Goal: Check status: Check status

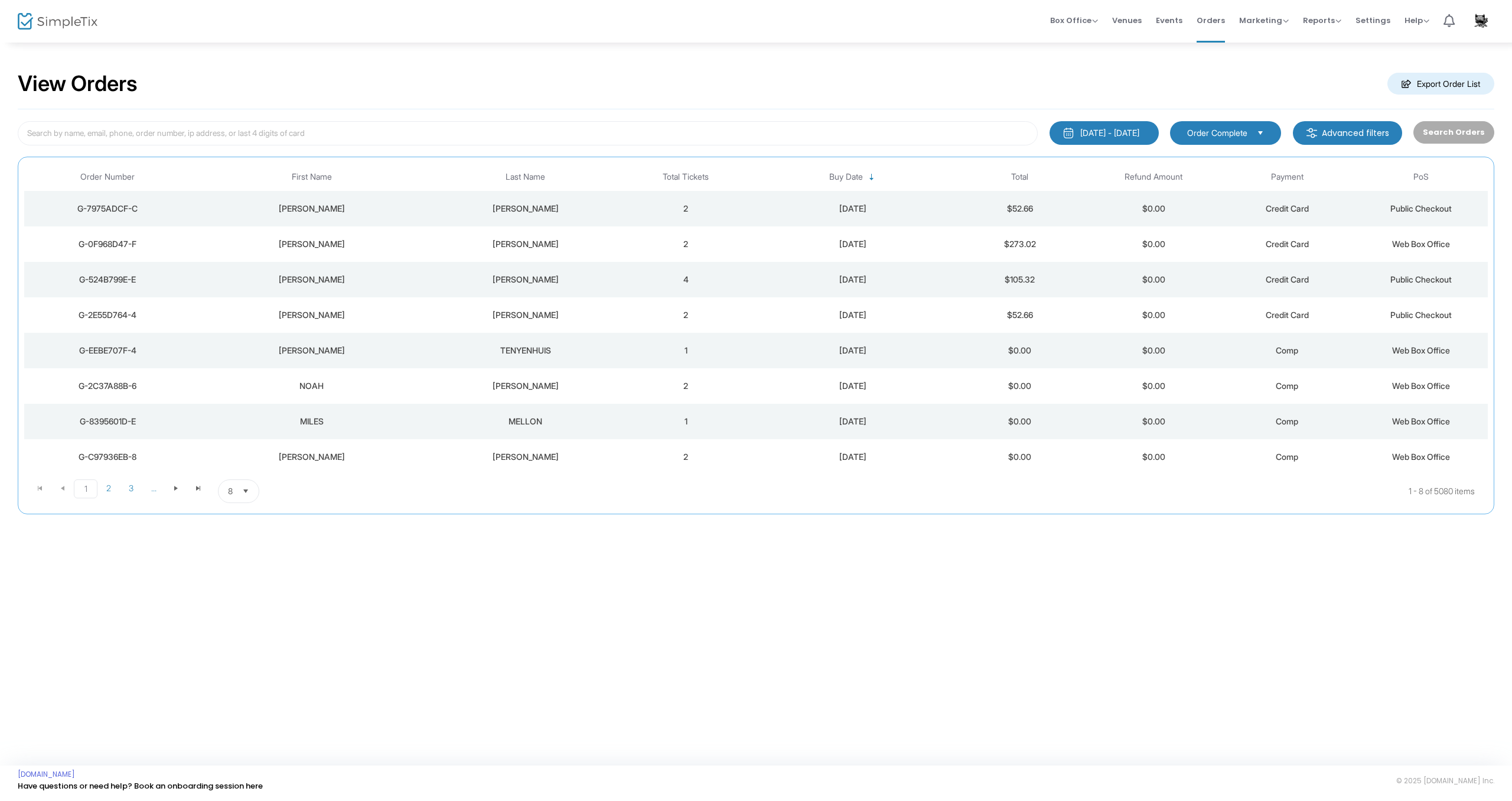
click at [133, 313] on div "G-2E55D764-4" at bounding box center [108, 315] width 161 height 12
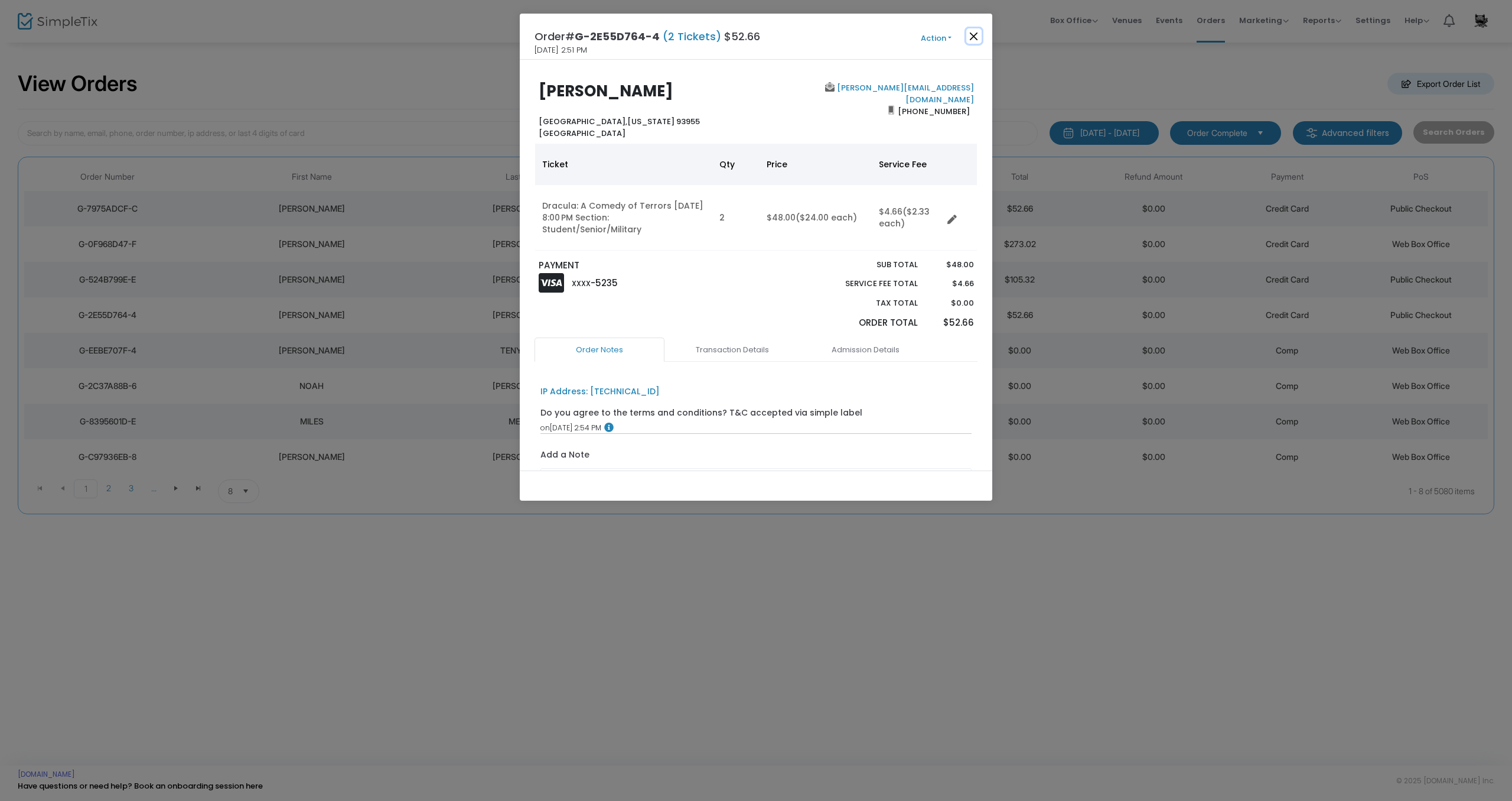
click at [975, 39] on button "Close" at bounding box center [974, 36] width 15 height 15
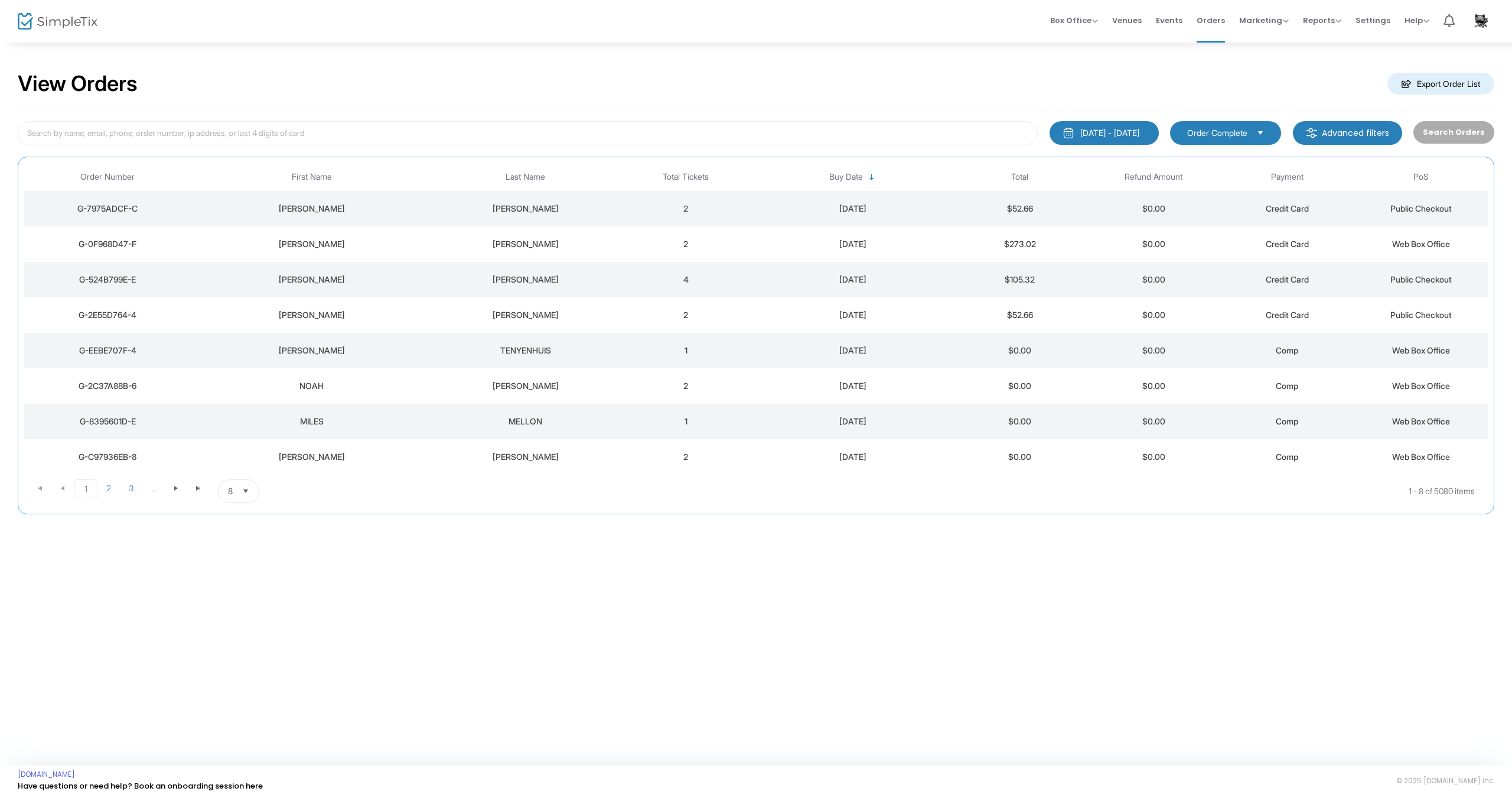
click at [324, 278] on div "[PERSON_NAME]" at bounding box center [311, 279] width 235 height 12
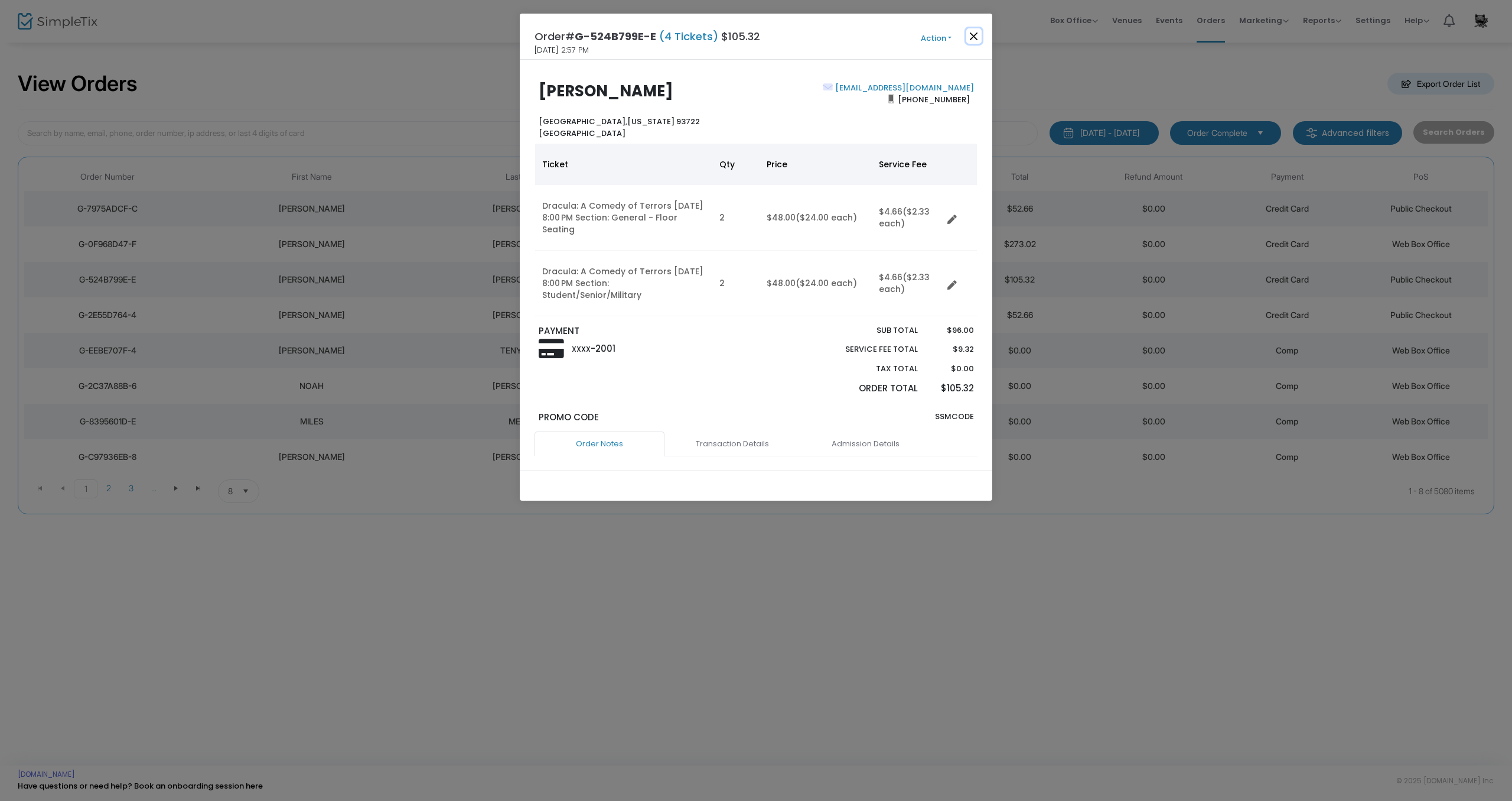
click at [976, 36] on button "Close" at bounding box center [974, 36] width 15 height 15
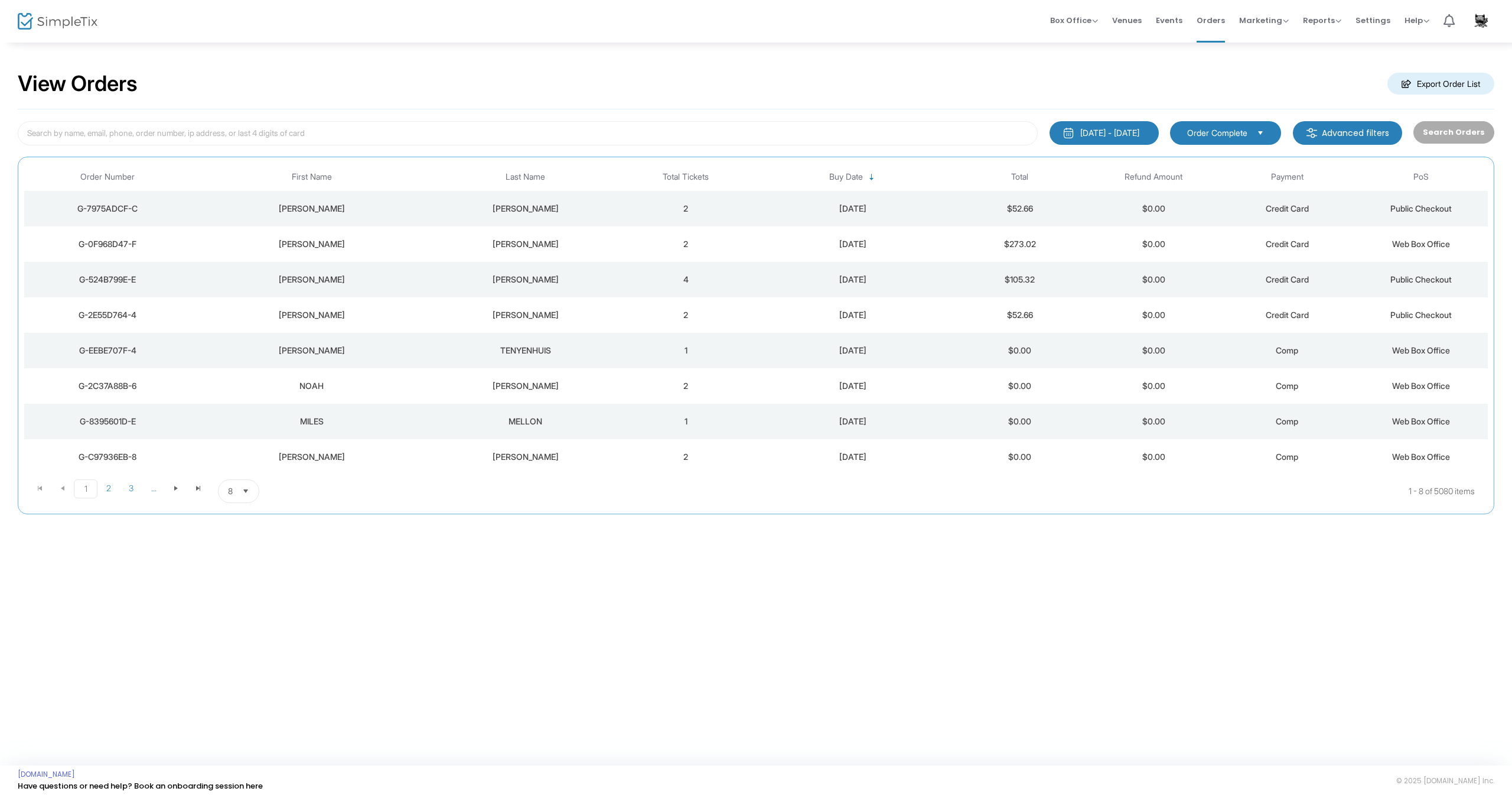
click at [513, 248] on div "[PERSON_NAME]" at bounding box center [525, 243] width 181 height 12
click at [441, 203] on div "[PERSON_NAME]" at bounding box center [525, 208] width 181 height 12
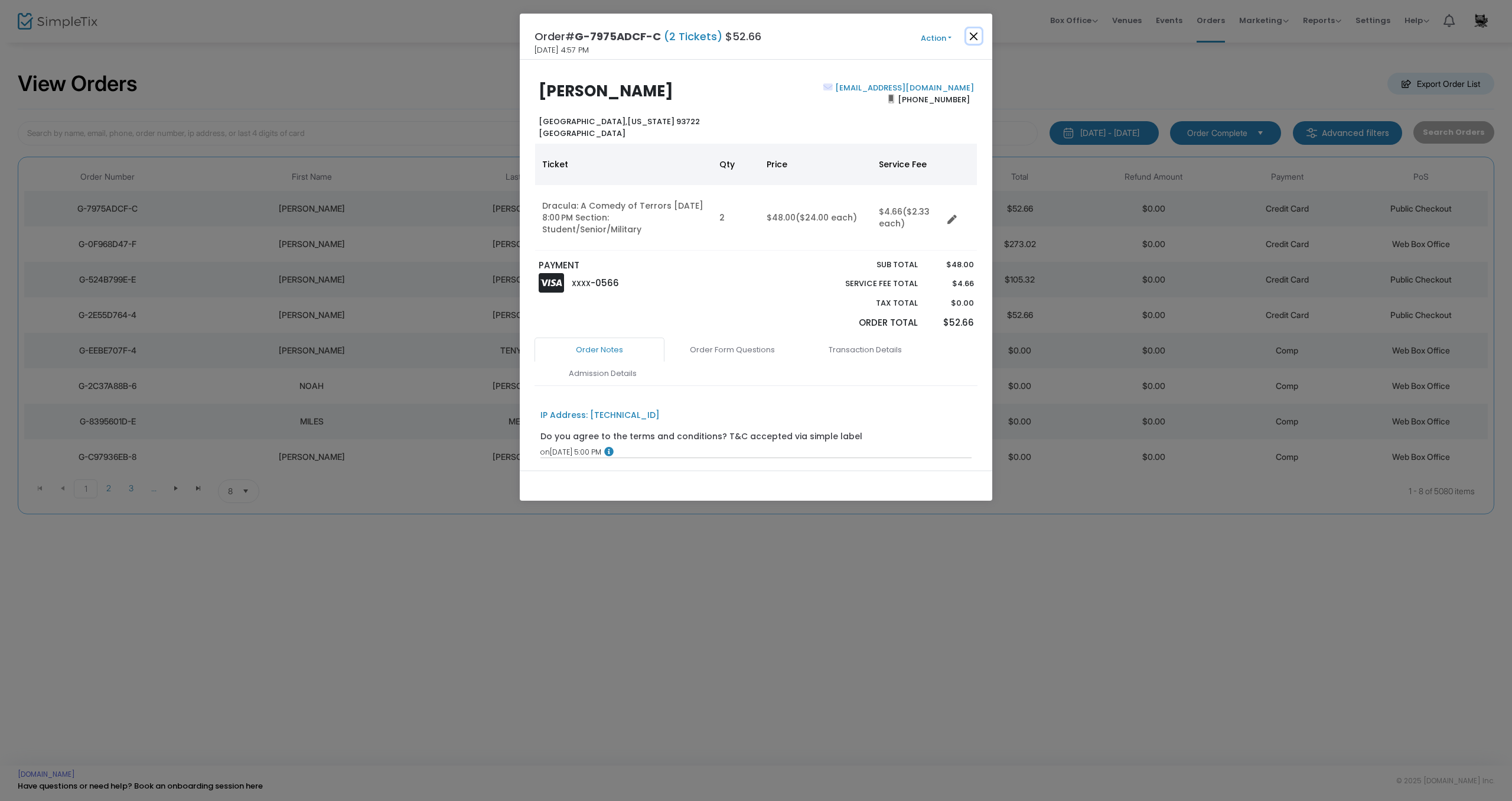
click at [975, 33] on button "Close" at bounding box center [974, 36] width 15 height 15
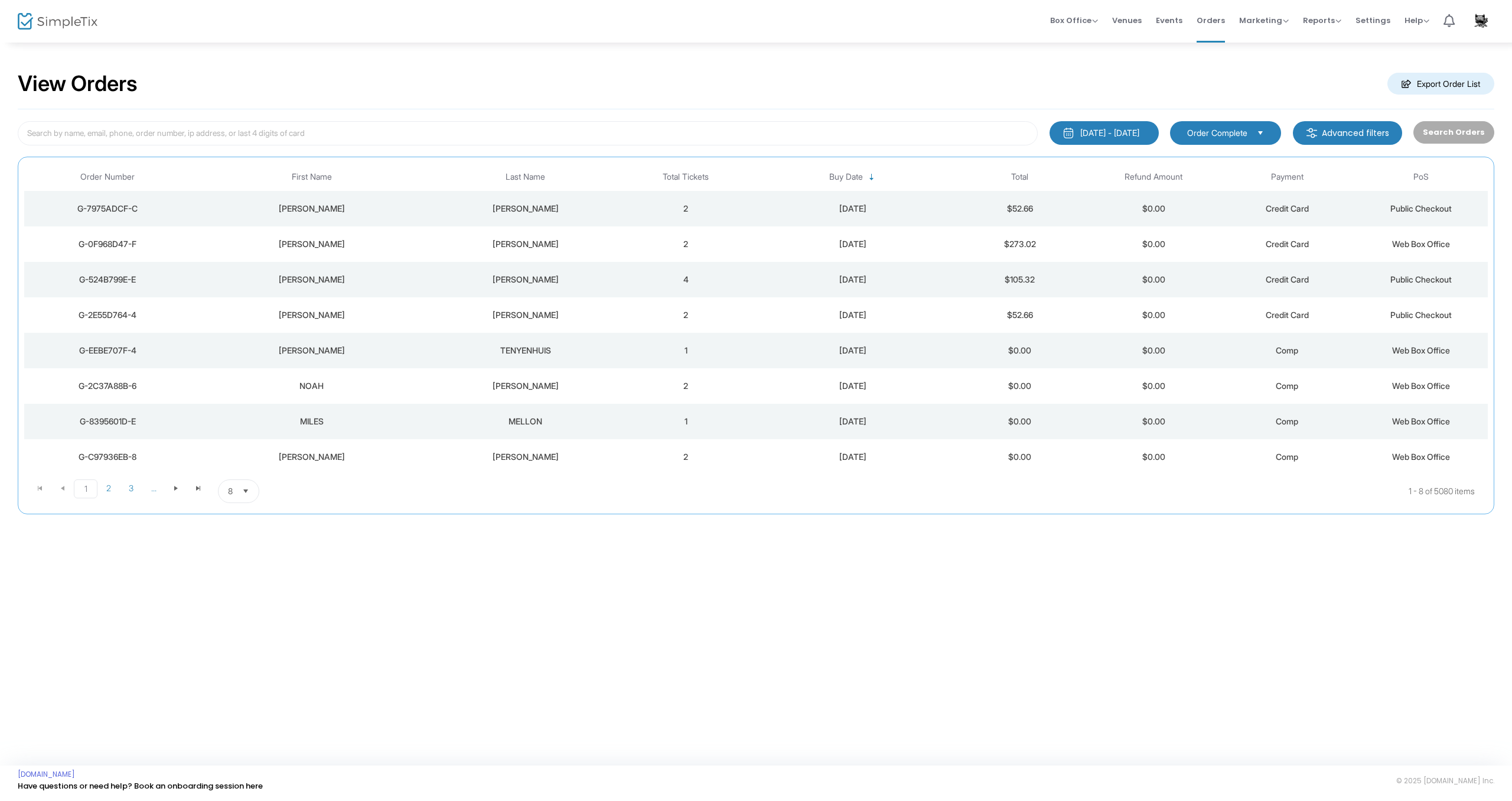
click at [308, 243] on div "[PERSON_NAME]" at bounding box center [311, 243] width 235 height 12
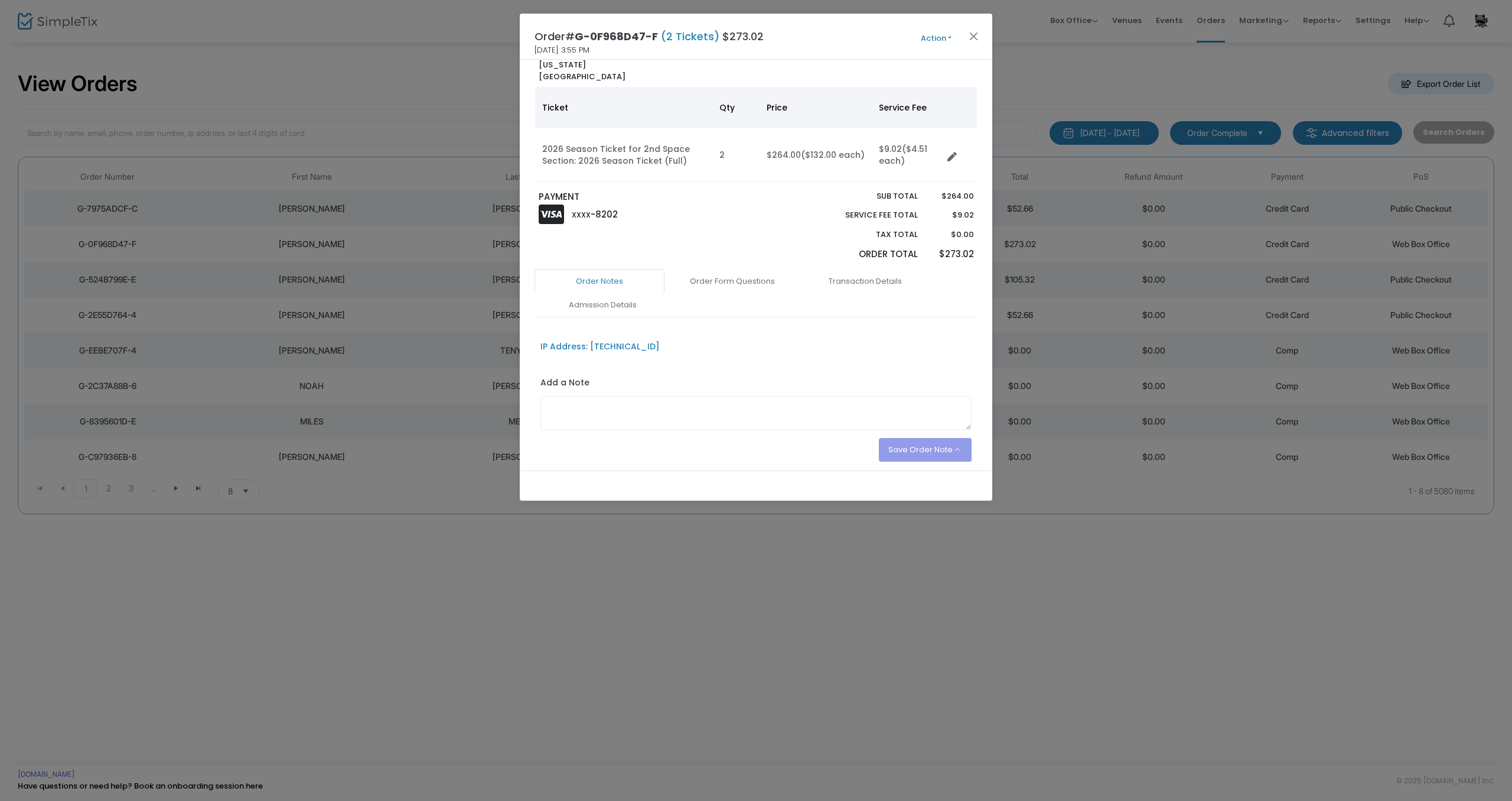
scroll to position [54, 0]
click at [737, 284] on link "Order Form Questions" at bounding box center [732, 283] width 130 height 25
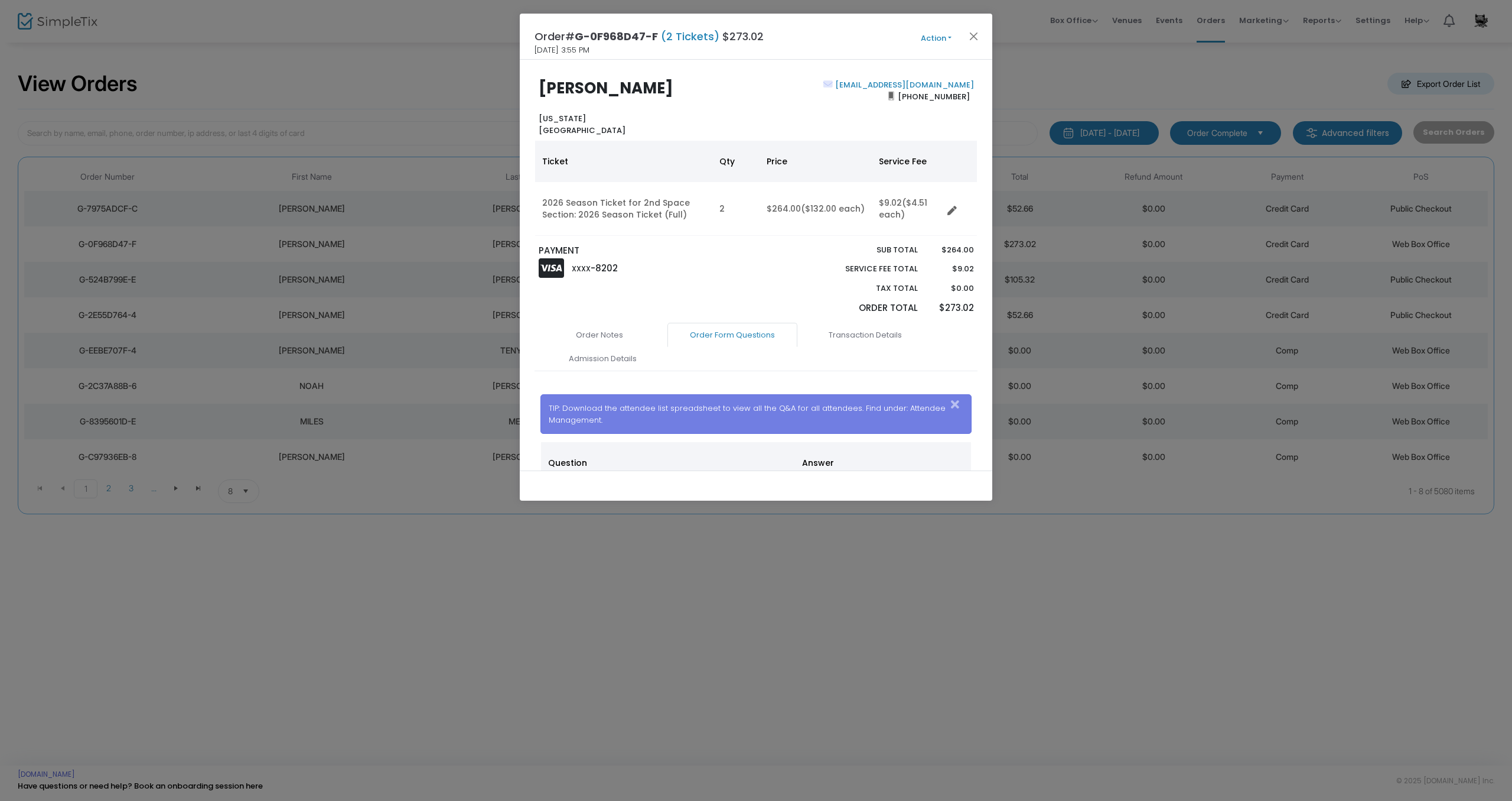
scroll to position [0, 0]
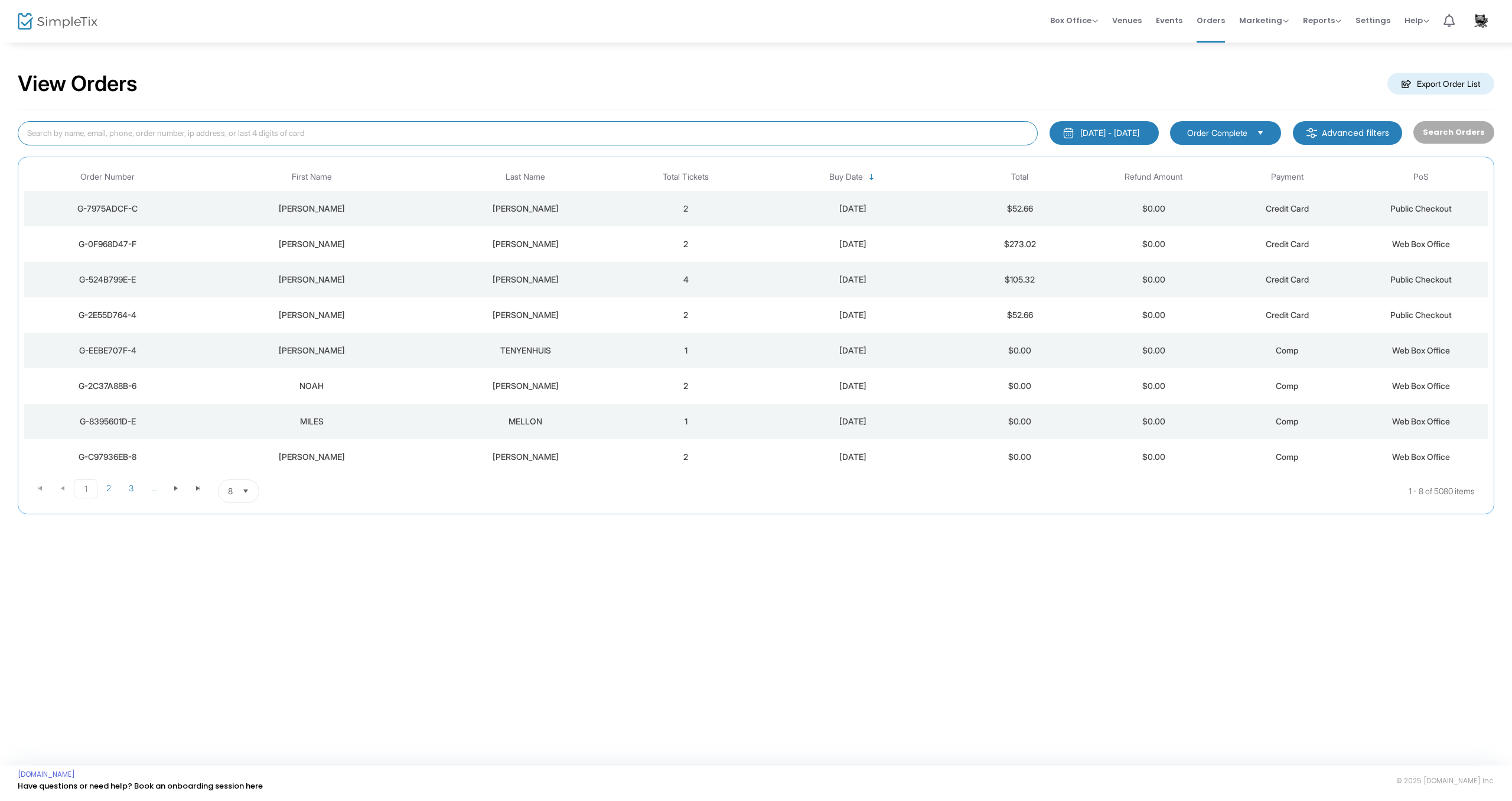
click at [203, 133] on input at bounding box center [528, 133] width 1020 height 24
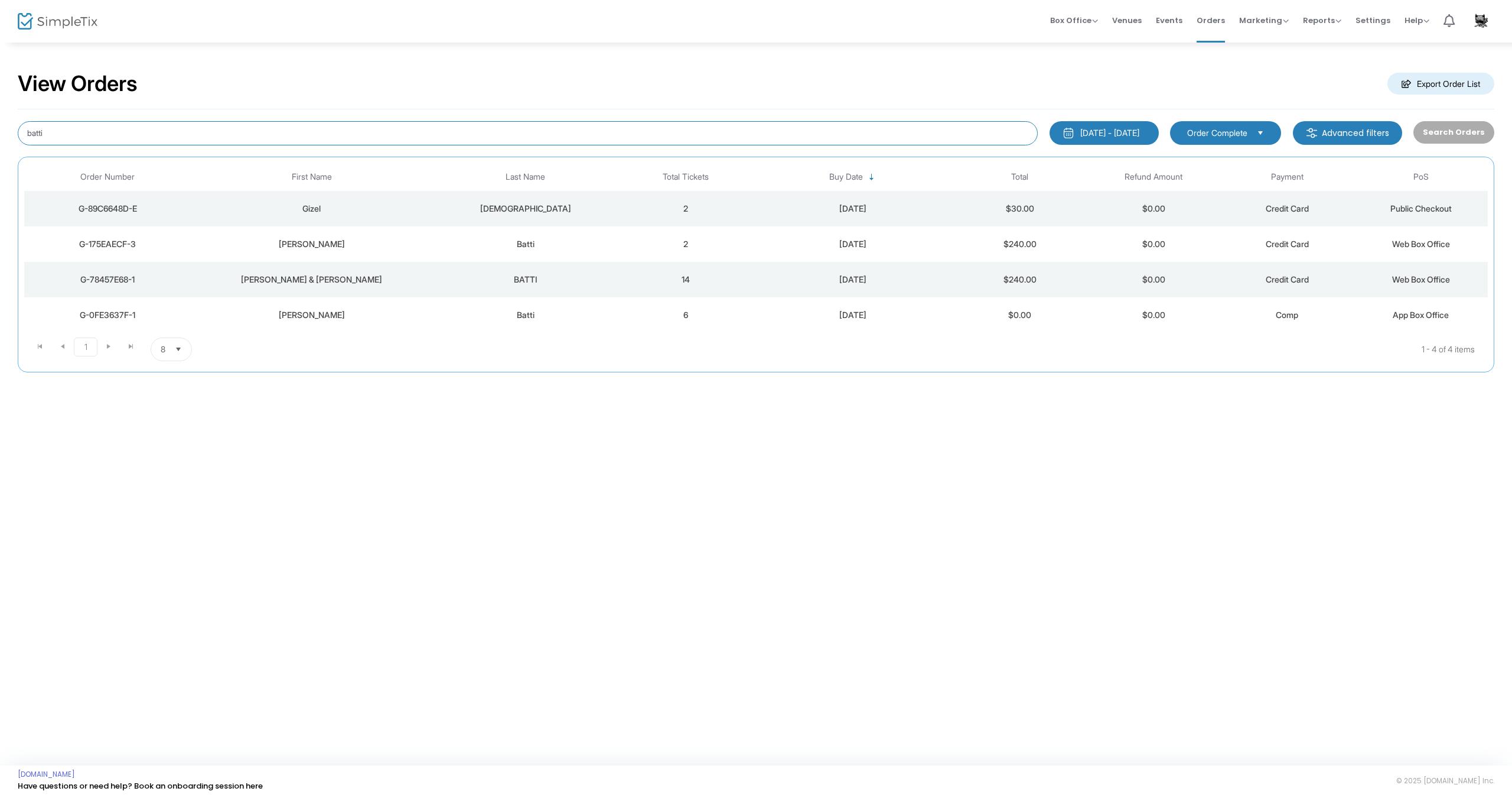
drag, startPoint x: 72, startPoint y: 136, endPoint x: 23, endPoint y: 128, distance: 49.6
click at [23, 128] on input "batti" at bounding box center [528, 133] width 1020 height 24
drag, startPoint x: 68, startPoint y: 133, endPoint x: 24, endPoint y: 133, distance: 44.0
click at [24, 133] on input "cullins" at bounding box center [528, 133] width 1020 height 24
drag, startPoint x: 57, startPoint y: 132, endPoint x: 25, endPoint y: 130, distance: 32.1
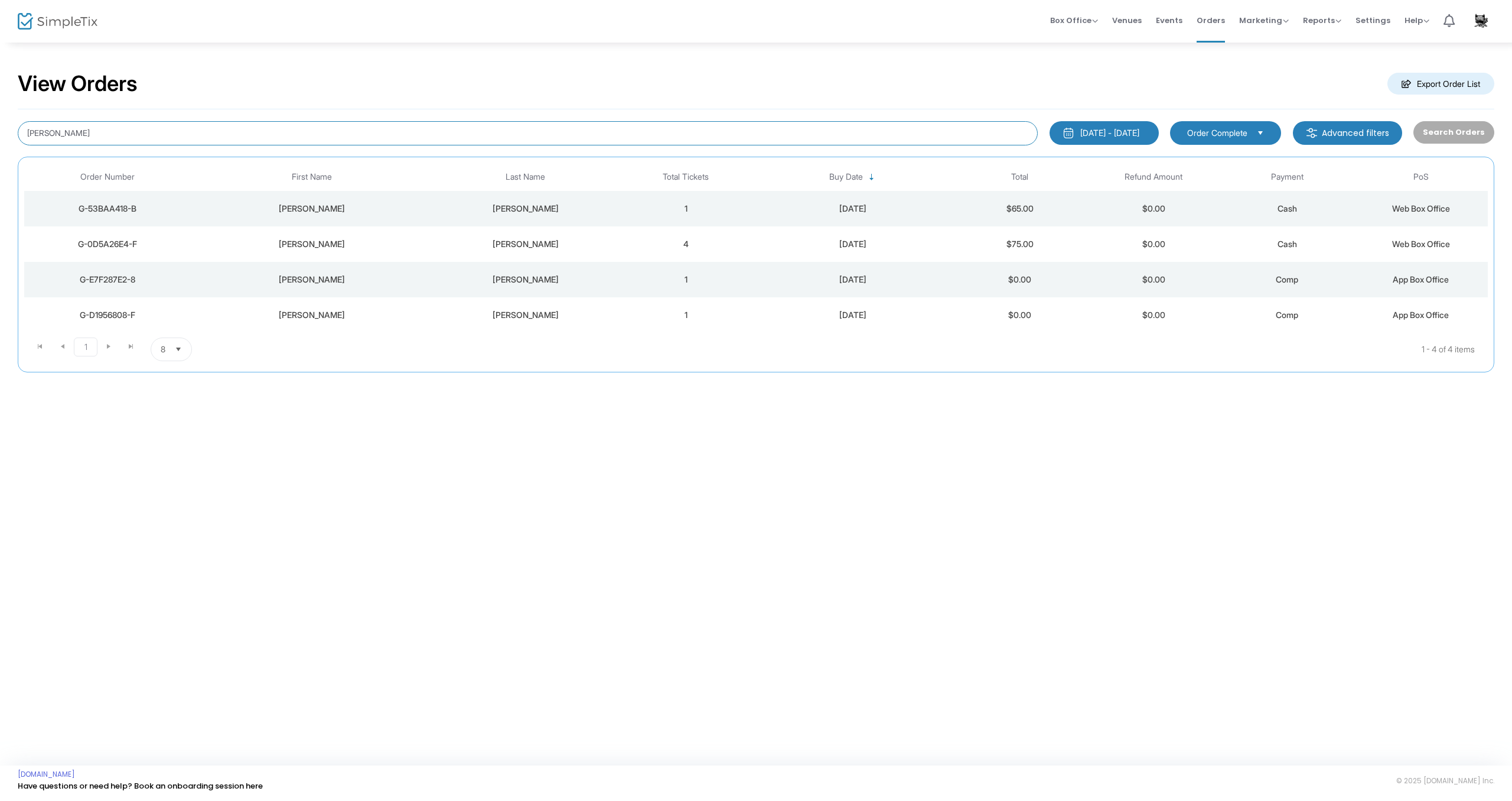
click at [25, 130] on input "hubbell" at bounding box center [528, 133] width 1020 height 24
type input "jungman"
